Goal: Information Seeking & Learning: Understand process/instructions

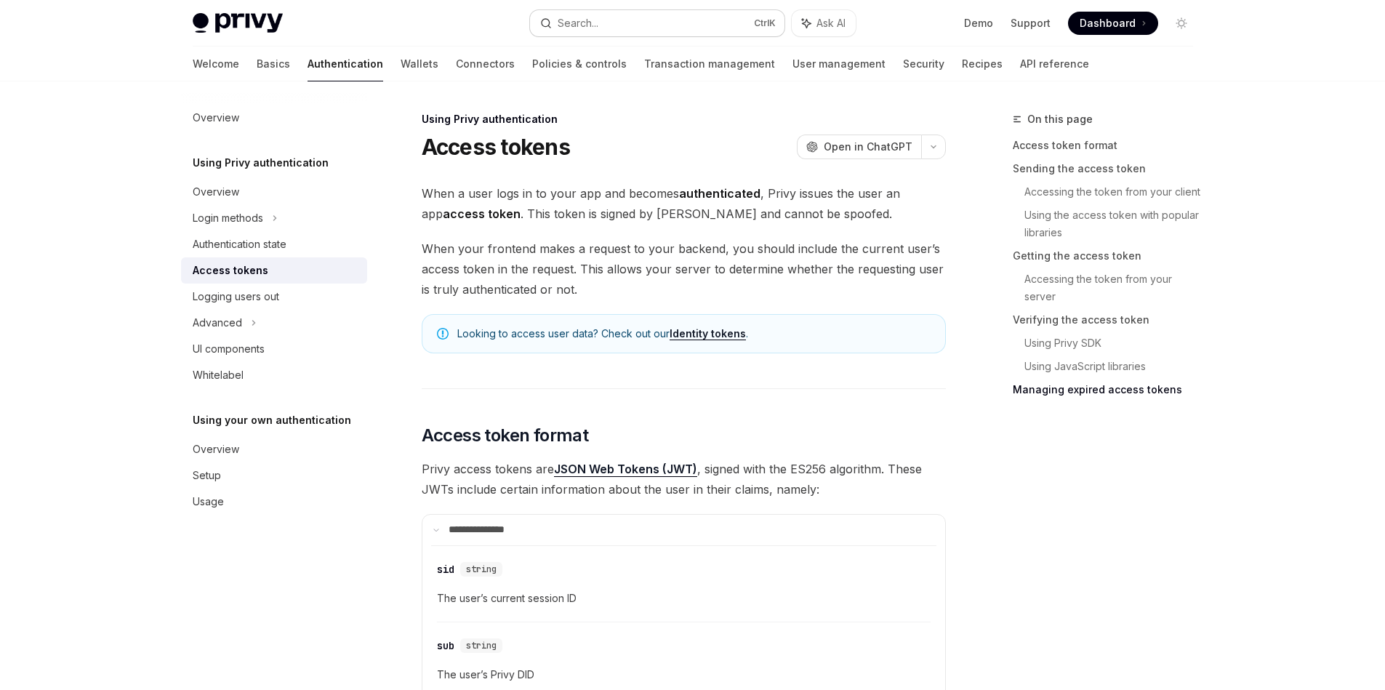
scroll to position [4481, 0]
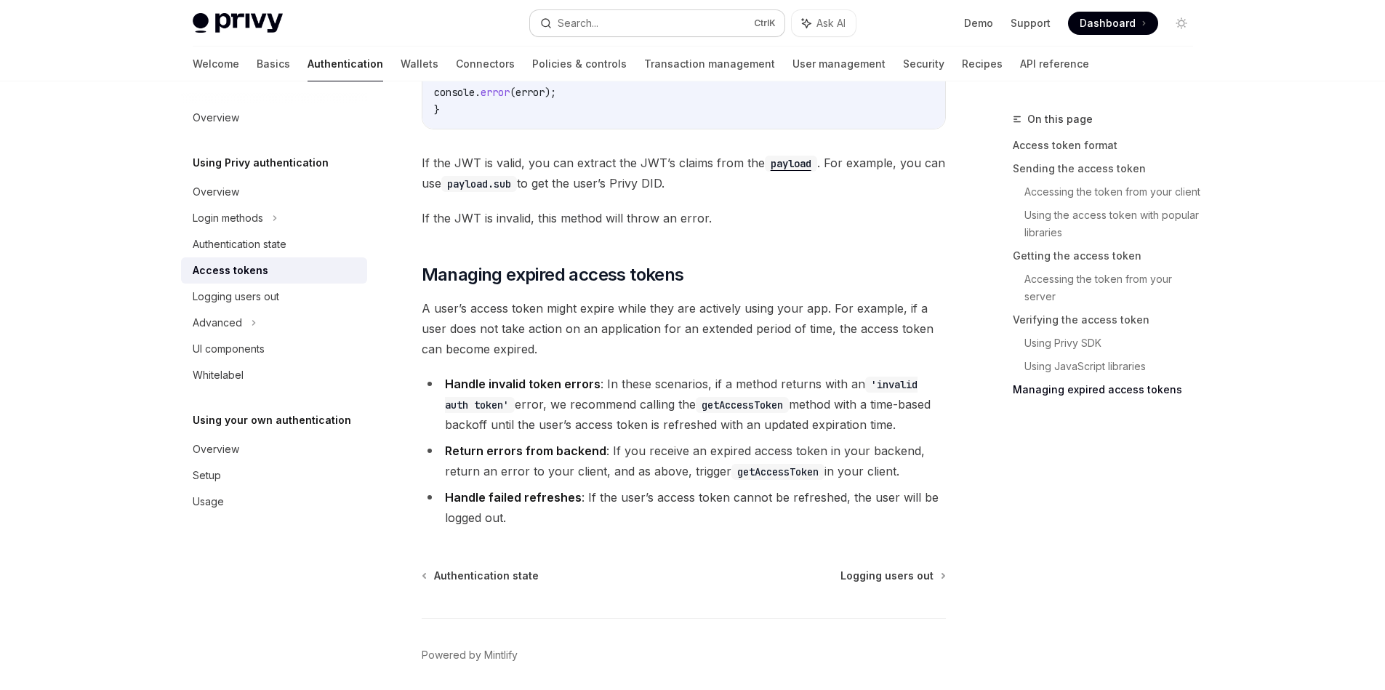
click at [703, 22] on button "Search... Ctrl K" at bounding box center [657, 23] width 255 height 26
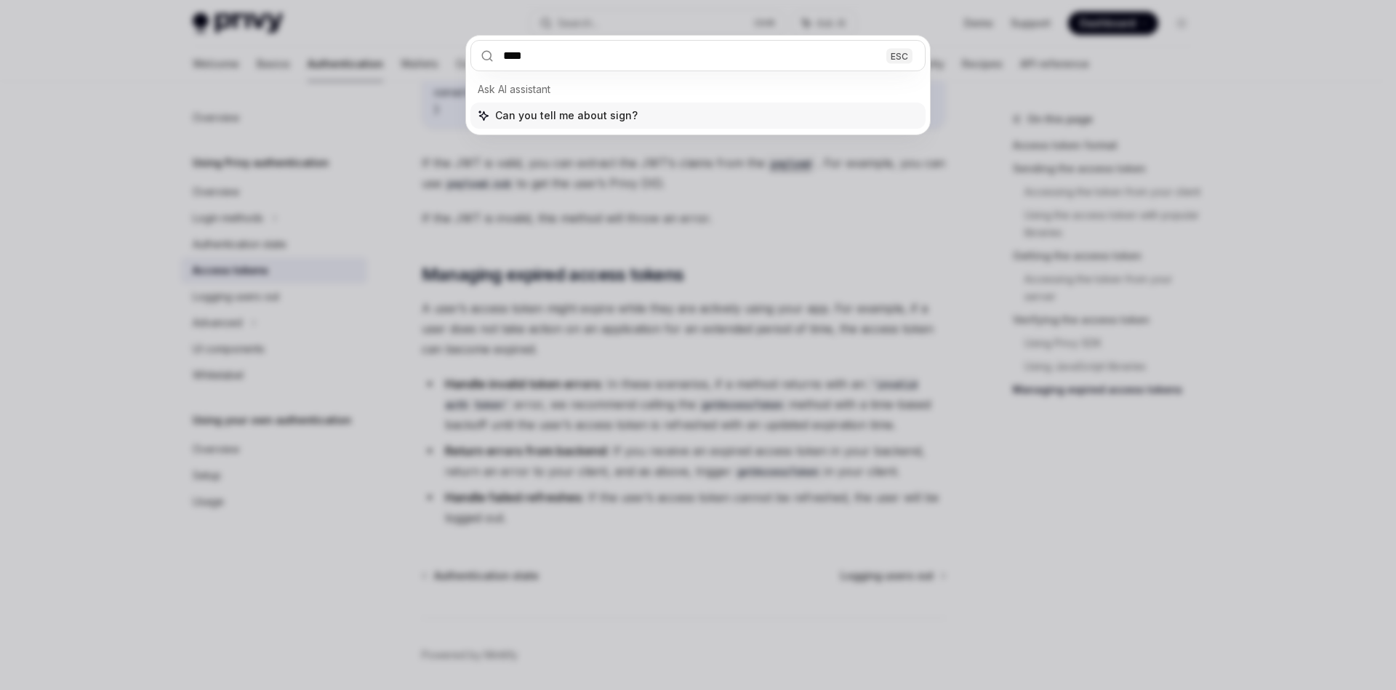
click at [670, 53] on input "****" at bounding box center [698, 55] width 455 height 31
type input "**********"
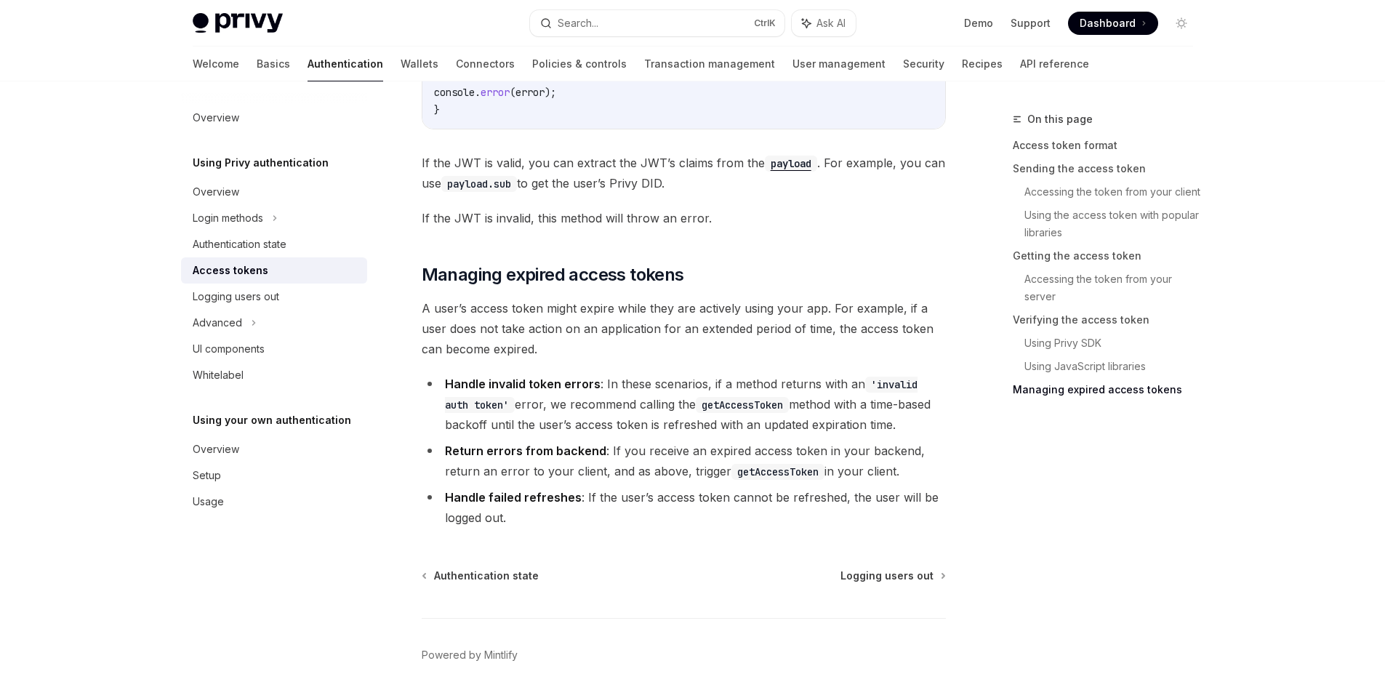
type textarea "*"
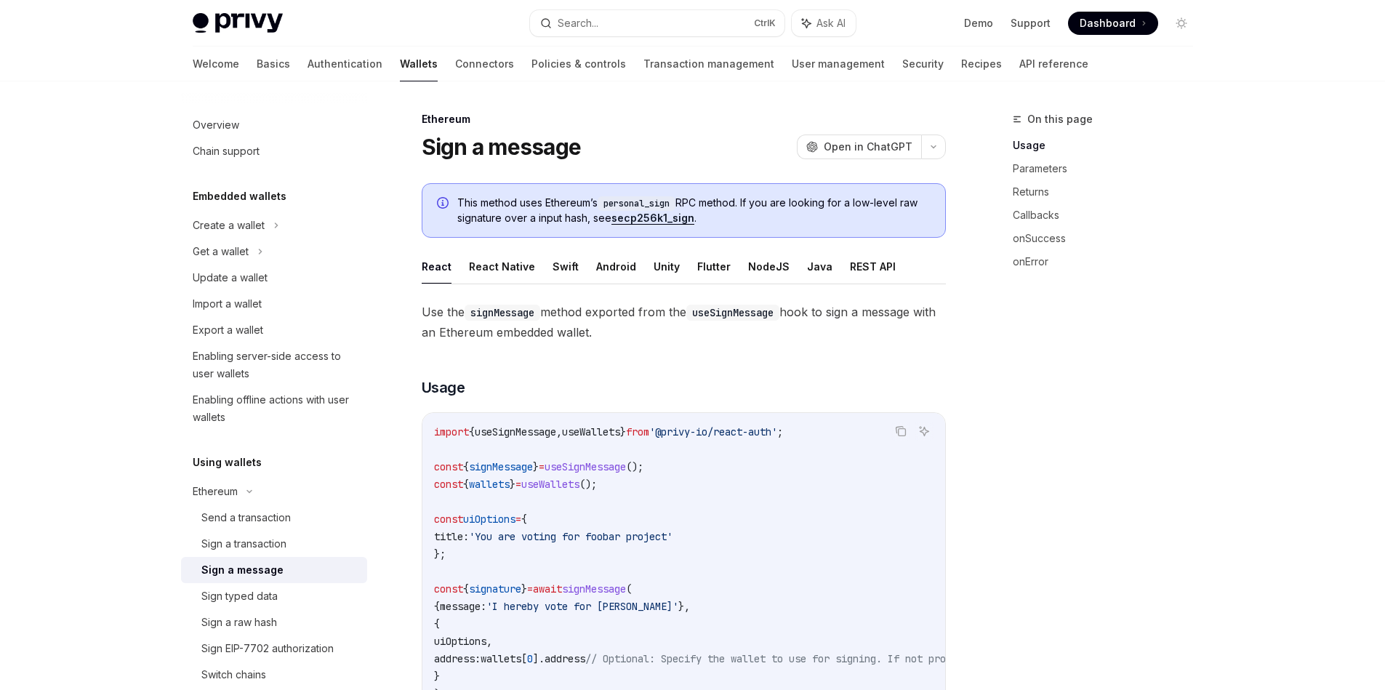
scroll to position [262, 0]
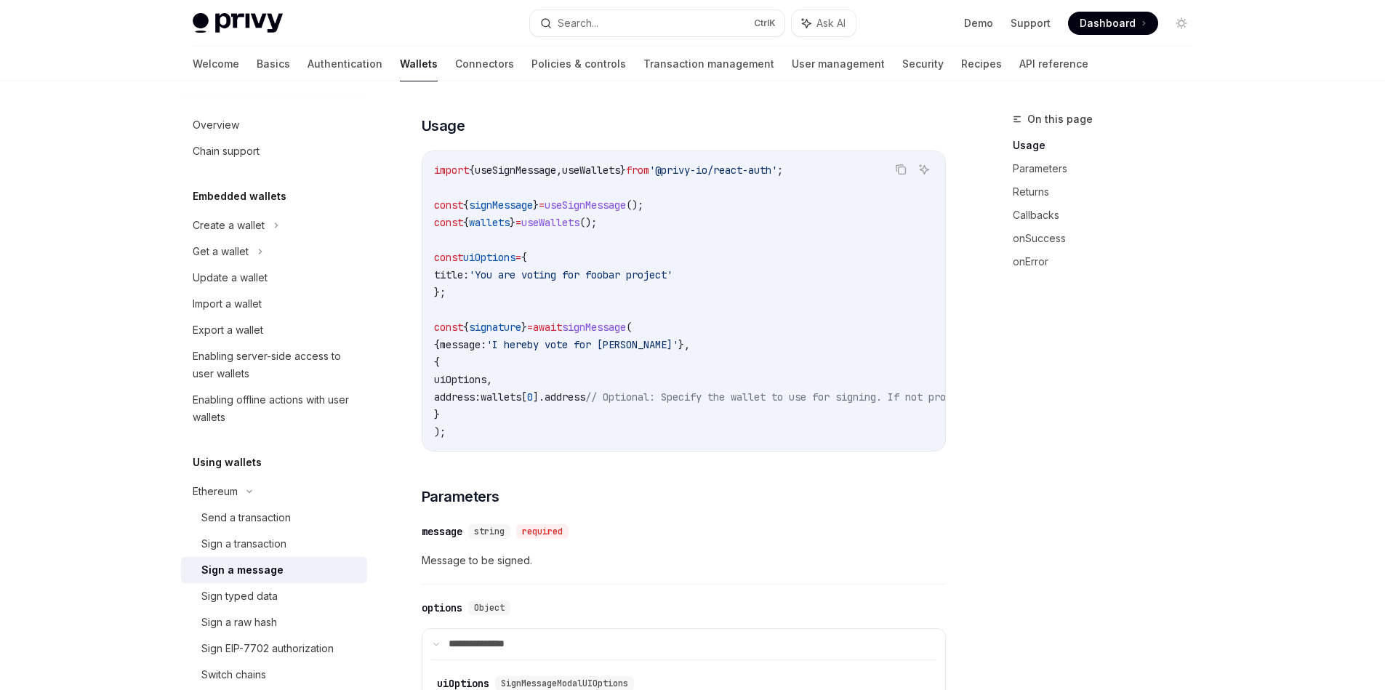
click at [556, 169] on span "useSignMessage" at bounding box center [515, 170] width 81 height 13
drag, startPoint x: 849, startPoint y: 167, endPoint x: 421, endPoint y: 164, distance: 427.7
click at [422, 164] on div "Copy Ask AI import { useSignMessage , useWallets } from '@privy-io/react-auth' …" at bounding box center [684, 301] width 524 height 301
copy span "import { useSignMessage , useWallets } from '@privy-io/react-auth' ;"
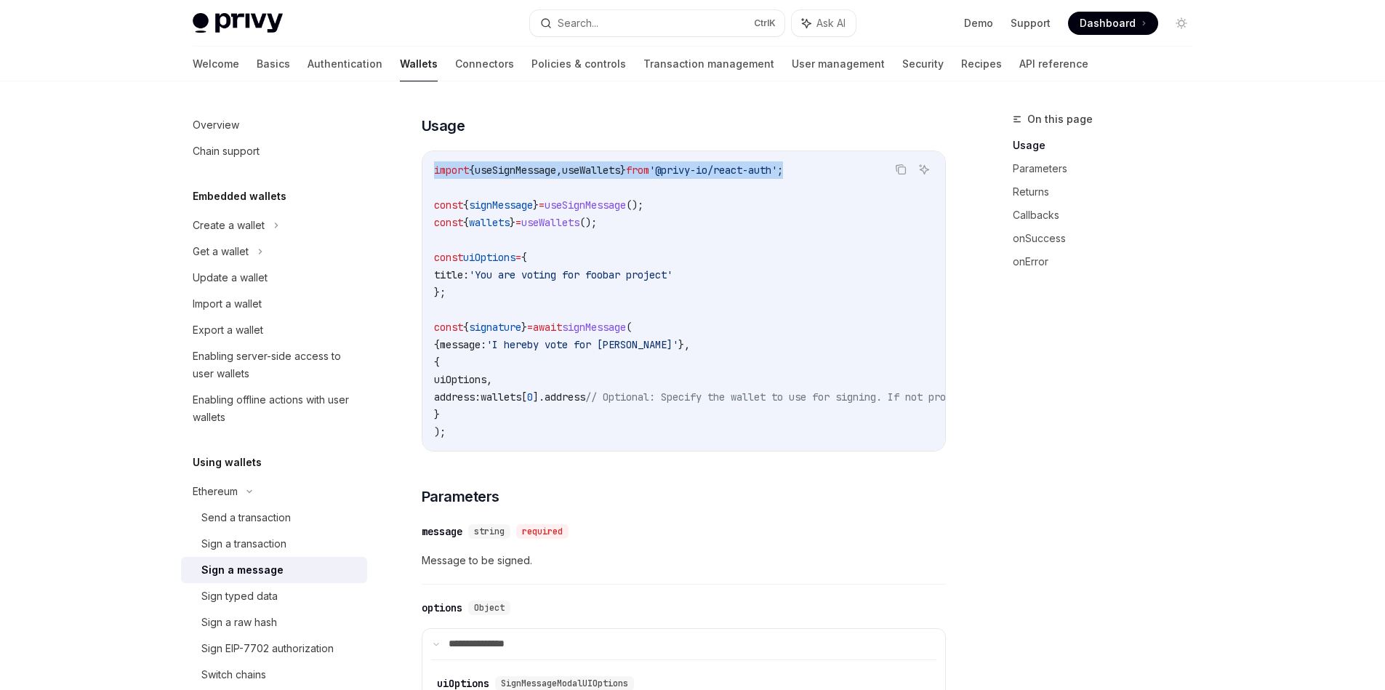
click at [597, 167] on span "useWallets" at bounding box center [591, 170] width 58 height 13
click at [556, 171] on span "useSignMessage" at bounding box center [515, 170] width 81 height 13
copy span "useSignMessage"
